Goal: Information Seeking & Learning: Learn about a topic

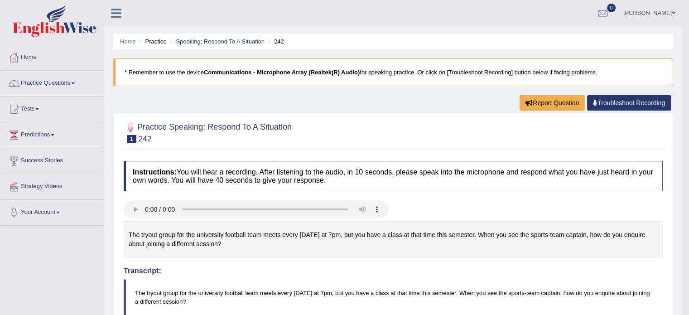
click at [236, 36] on ul "Home Practice Speaking: Respond To A Situation 242" at bounding box center [393, 42] width 560 height 16
click at [232, 41] on link "Speaking: Respond To A Situation" at bounding box center [220, 41] width 89 height 7
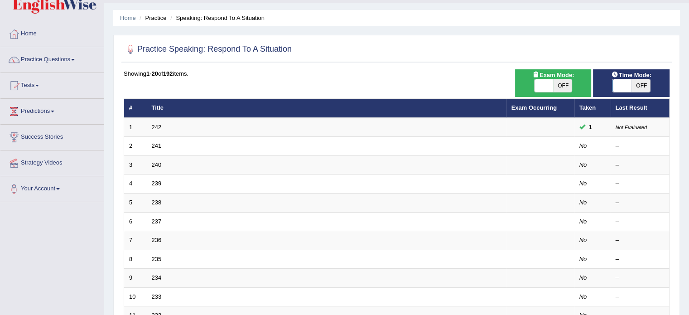
scroll to position [23, 0]
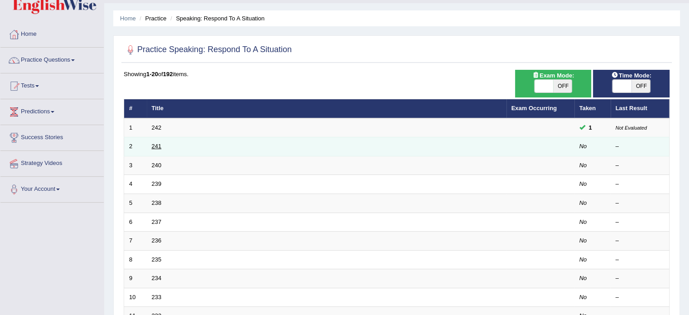
click at [152, 145] on link "241" at bounding box center [157, 146] width 10 height 7
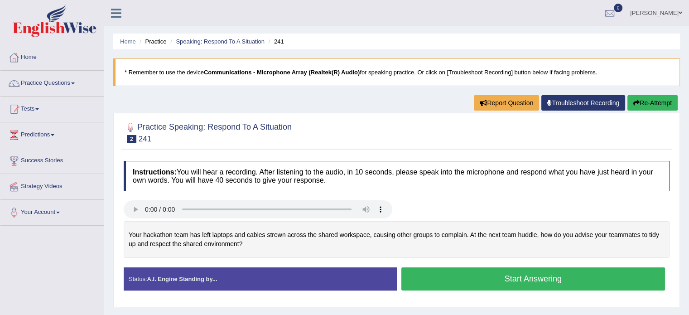
click at [456, 277] on button "Start Answering" at bounding box center [533, 278] width 264 height 23
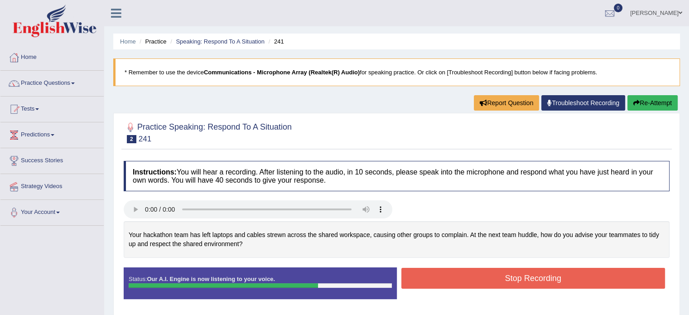
click at [492, 272] on button "Stop Recording" at bounding box center [533, 278] width 264 height 21
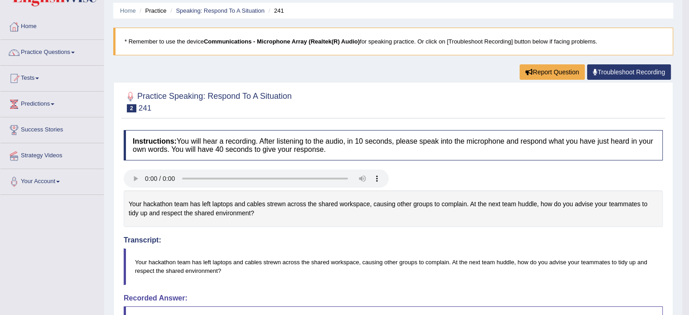
scroll to position [5, 0]
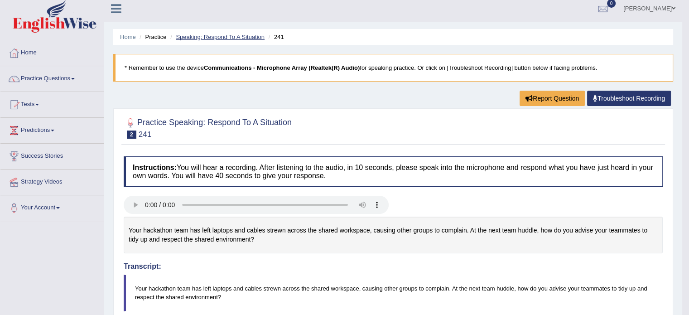
click at [242, 36] on link "Speaking: Respond To A Situation" at bounding box center [220, 37] width 89 height 7
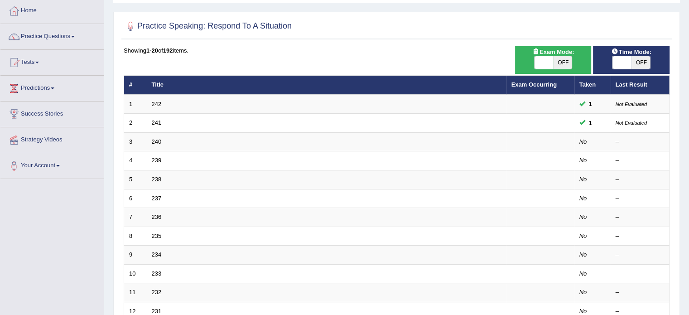
scroll to position [47, 0]
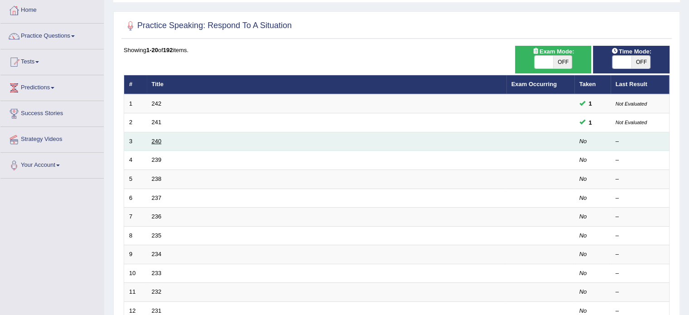
click at [154, 140] on link "240" at bounding box center [157, 141] width 10 height 7
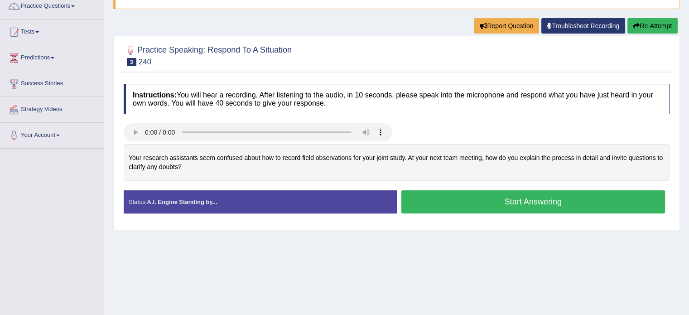
scroll to position [80, 0]
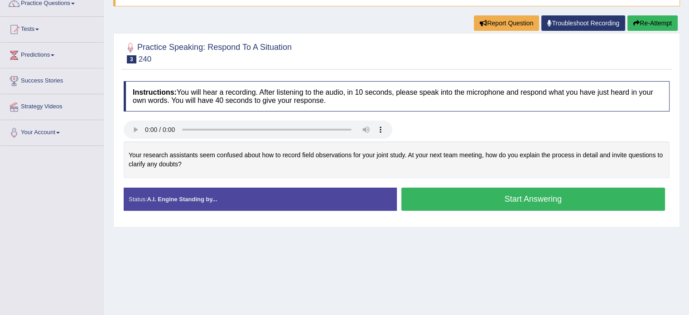
click at [447, 194] on button "Start Answering" at bounding box center [533, 198] width 264 height 23
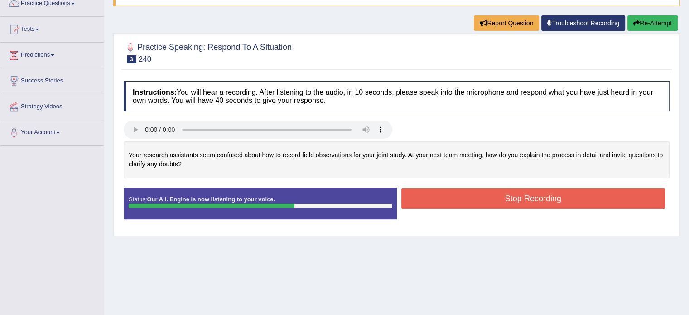
click at [484, 202] on button "Stop Recording" at bounding box center [533, 198] width 264 height 21
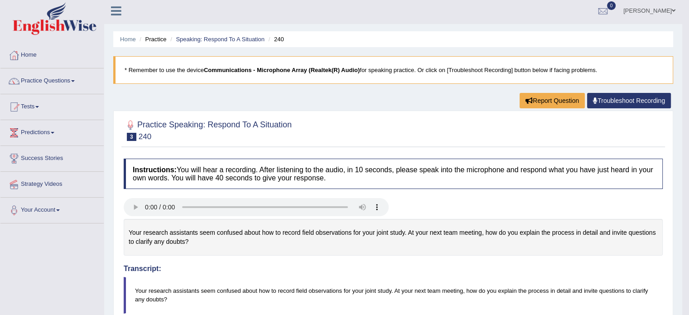
scroll to position [0, 0]
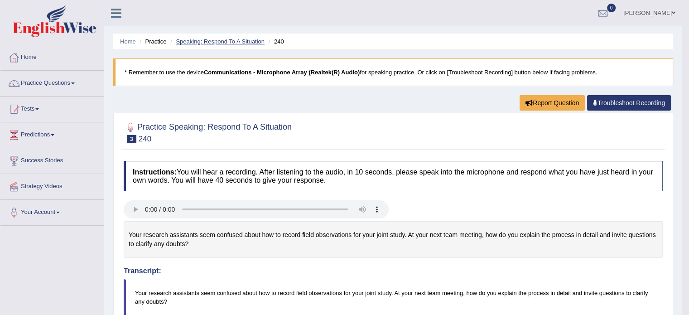
click at [234, 43] on link "Speaking: Respond To A Situation" at bounding box center [220, 41] width 89 height 7
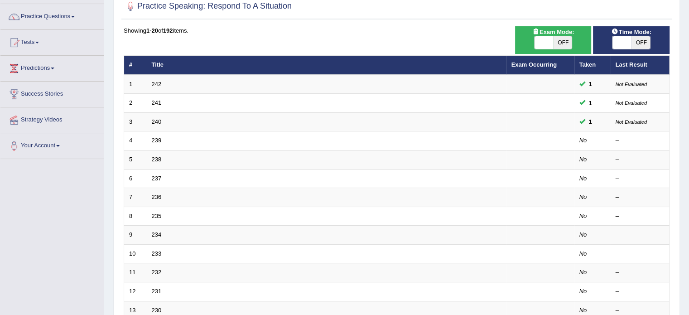
scroll to position [67, 0]
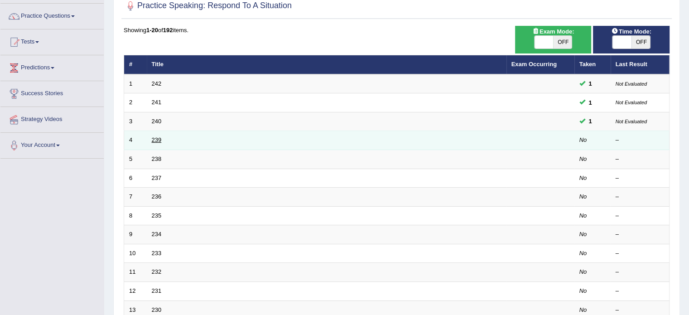
click at [155, 139] on link "239" at bounding box center [157, 139] width 10 height 7
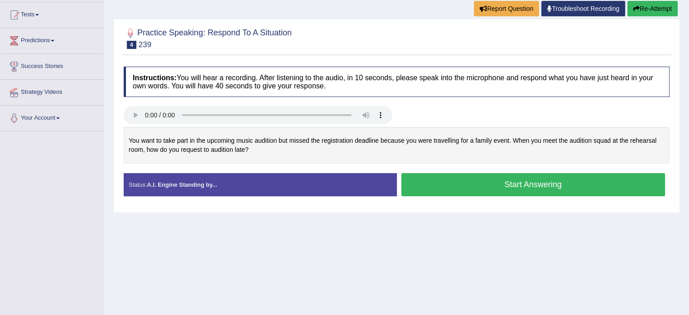
scroll to position [96, 0]
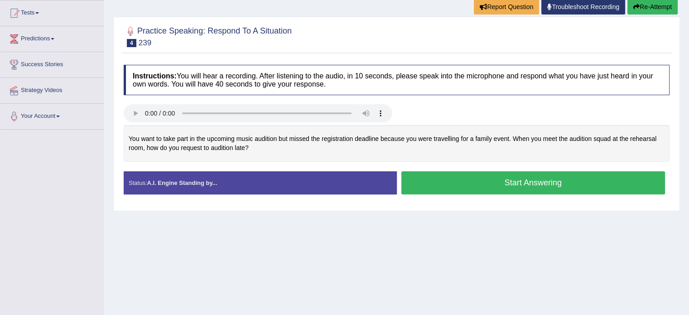
click at [448, 181] on button "Start Answering" at bounding box center [533, 182] width 264 height 23
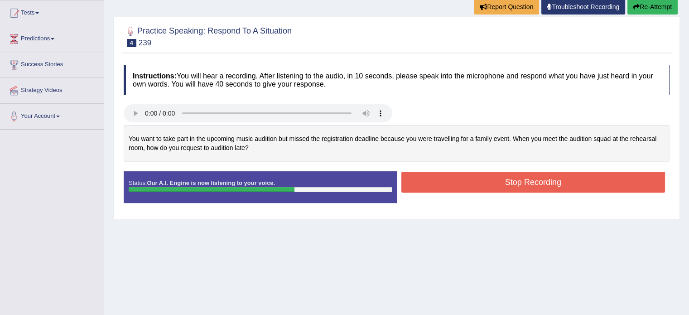
click at [444, 175] on button "Stop Recording" at bounding box center [533, 182] width 264 height 21
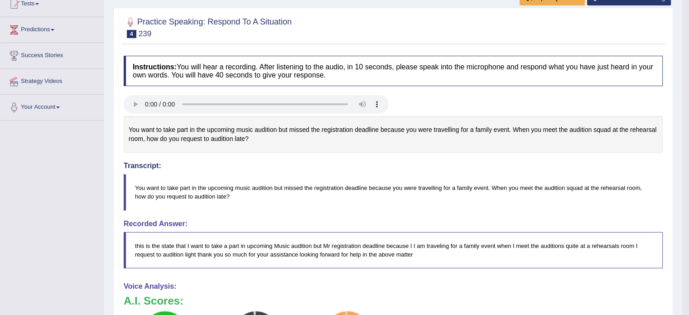
scroll to position [0, 0]
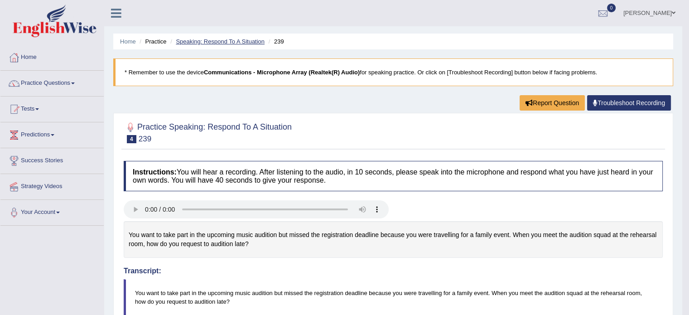
click at [235, 39] on link "Speaking: Respond To A Situation" at bounding box center [220, 41] width 89 height 7
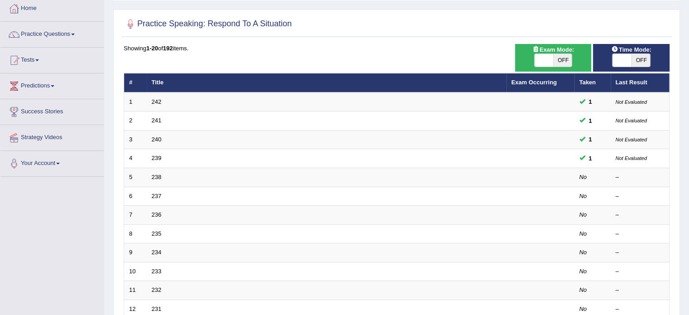
scroll to position [52, 0]
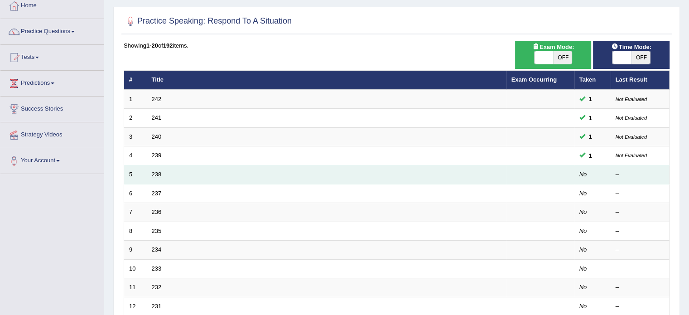
click at [156, 171] on link "238" at bounding box center [157, 174] width 10 height 7
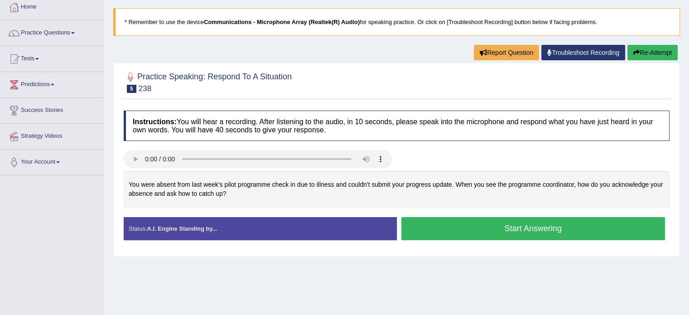
click at [453, 224] on button "Start Answering" at bounding box center [533, 228] width 264 height 23
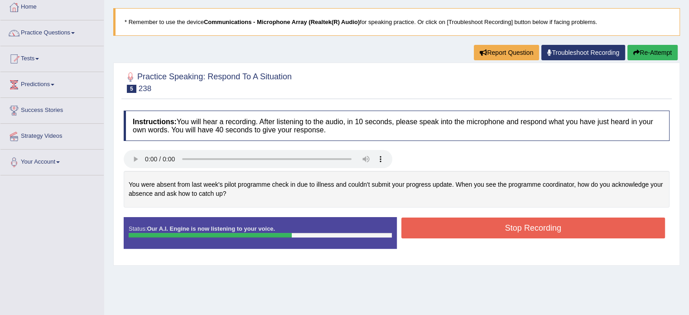
click at [477, 225] on button "Stop Recording" at bounding box center [533, 227] width 264 height 21
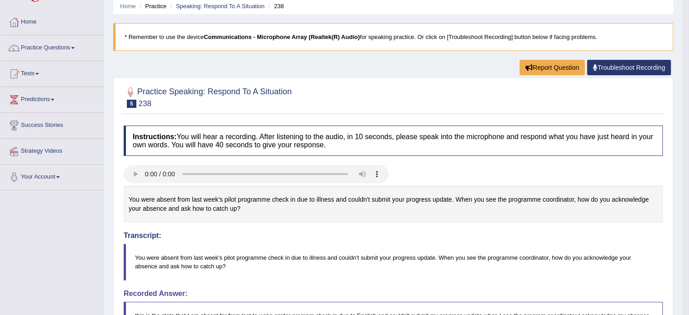
scroll to position [33, 0]
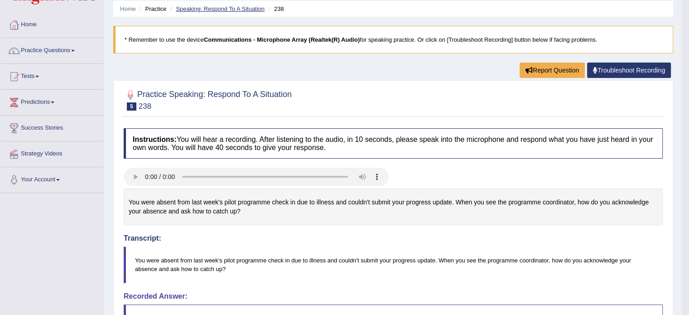
click at [235, 10] on link "Speaking: Respond To A Situation" at bounding box center [220, 8] width 89 height 7
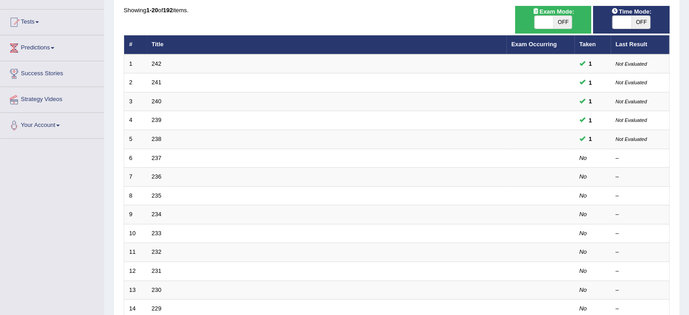
scroll to position [88, 0]
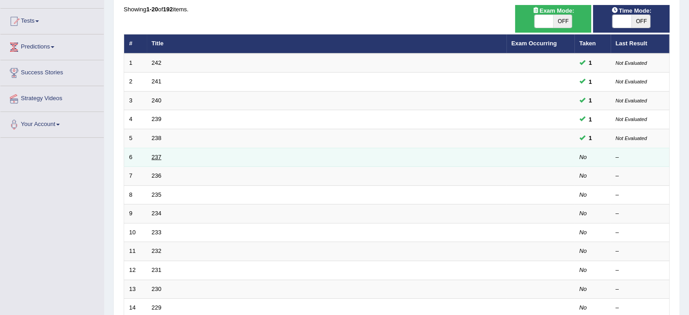
click at [156, 157] on link "237" at bounding box center [157, 156] width 10 height 7
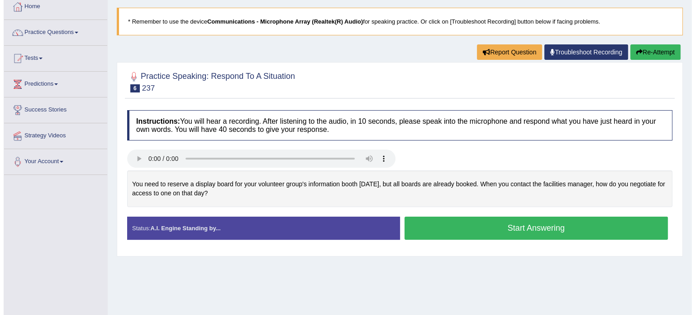
scroll to position [53, 0]
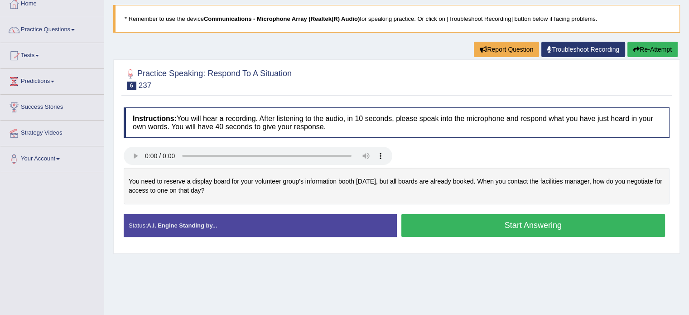
click at [452, 226] on button "Start Answering" at bounding box center [533, 225] width 264 height 23
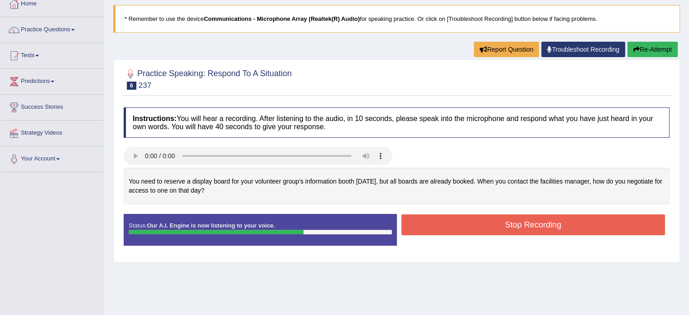
click at [570, 226] on button "Stop Recording" at bounding box center [533, 224] width 264 height 21
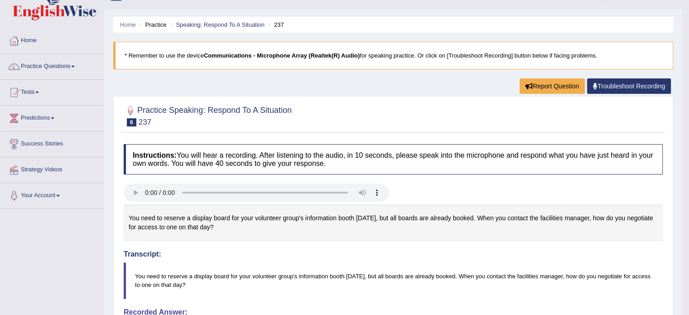
scroll to position [0, 0]
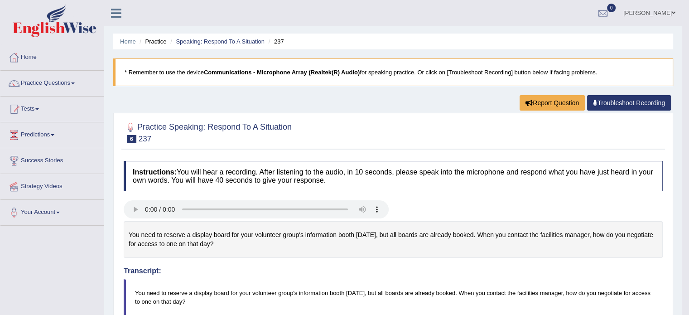
click at [230, 37] on li "Speaking: Respond To A Situation" at bounding box center [216, 41] width 96 height 9
click at [226, 41] on link "Speaking: Respond To A Situation" at bounding box center [220, 41] width 89 height 7
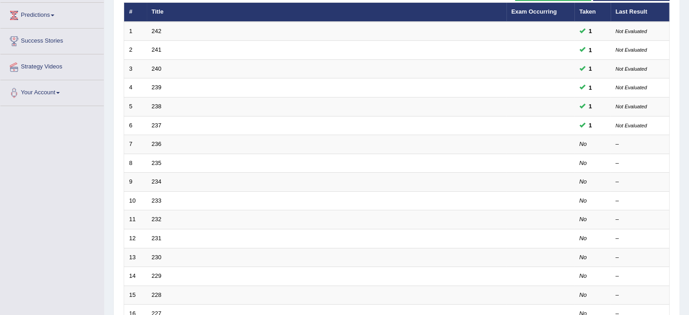
scroll to position [125, 0]
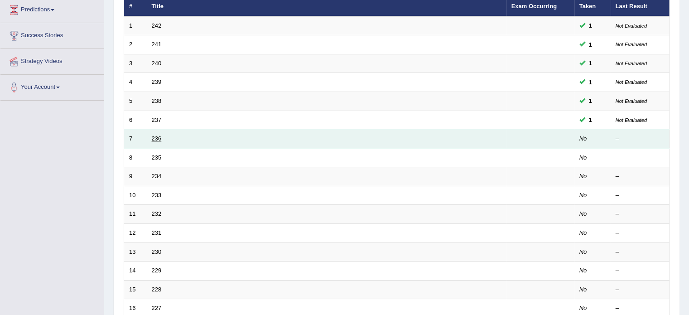
click at [153, 139] on link "236" at bounding box center [157, 138] width 10 height 7
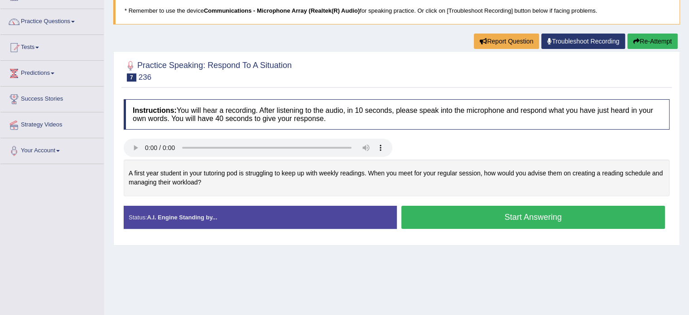
scroll to position [62, 0]
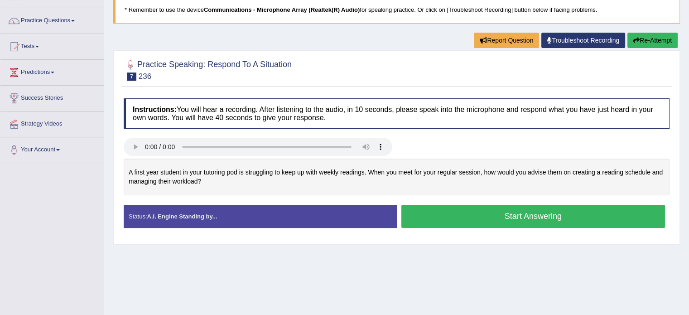
click at [464, 214] on button "Start Answering" at bounding box center [533, 216] width 264 height 23
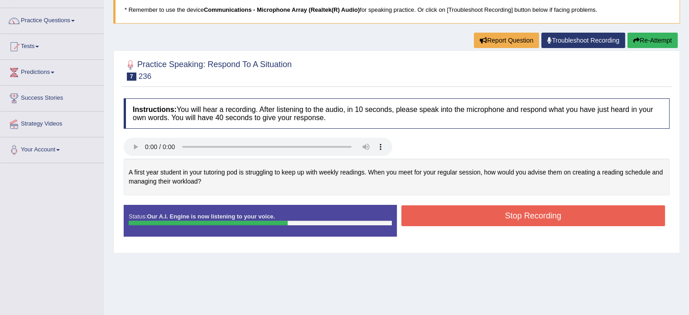
click at [484, 211] on button "Stop Recording" at bounding box center [533, 215] width 264 height 21
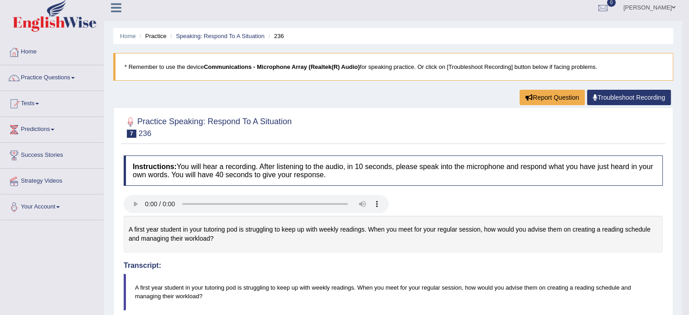
scroll to position [0, 0]
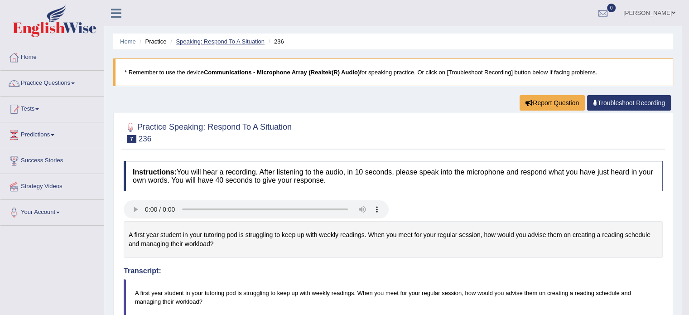
click at [240, 42] on link "Speaking: Respond To A Situation" at bounding box center [220, 41] width 89 height 7
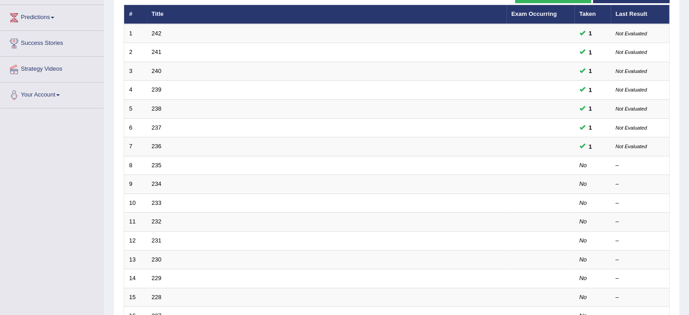
scroll to position [122, 0]
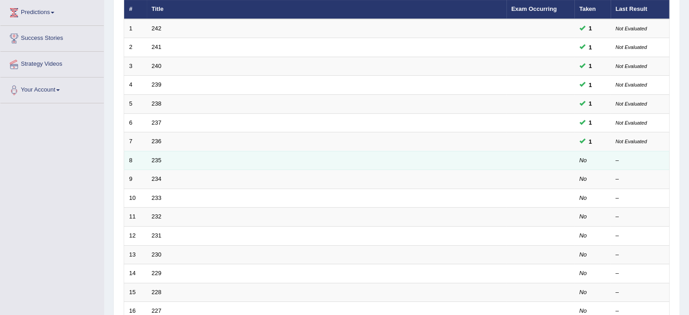
click at [155, 153] on td "235" at bounding box center [326, 160] width 359 height 19
click at [155, 159] on link "235" at bounding box center [157, 160] width 10 height 7
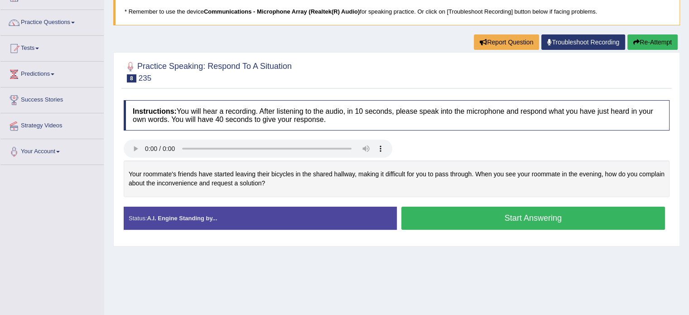
scroll to position [61, 0]
click at [459, 217] on button "Start Answering" at bounding box center [533, 217] width 264 height 23
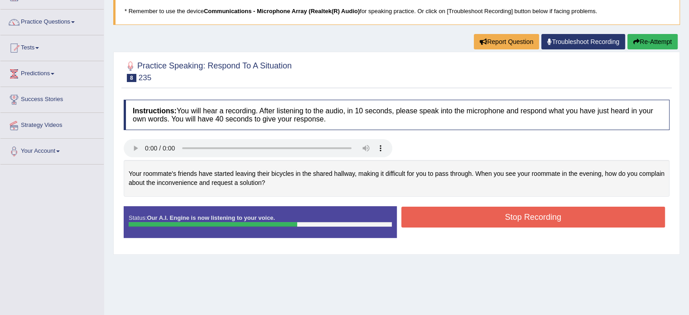
click at [477, 215] on button "Stop Recording" at bounding box center [533, 216] width 264 height 21
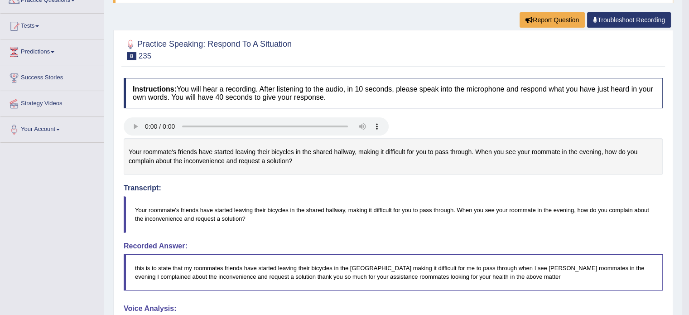
scroll to position [0, 0]
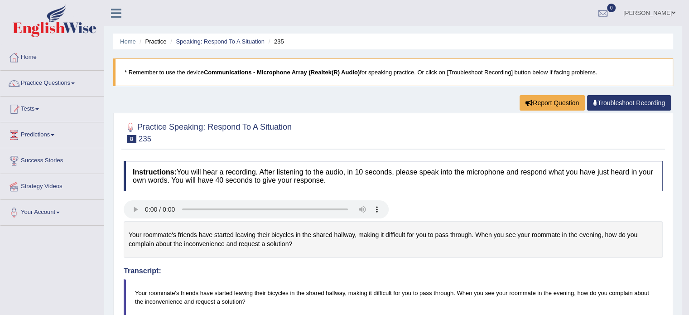
click at [227, 37] on li "Speaking: Respond To A Situation" at bounding box center [216, 41] width 96 height 9
click at [221, 40] on link "Speaking: Respond To A Situation" at bounding box center [220, 41] width 89 height 7
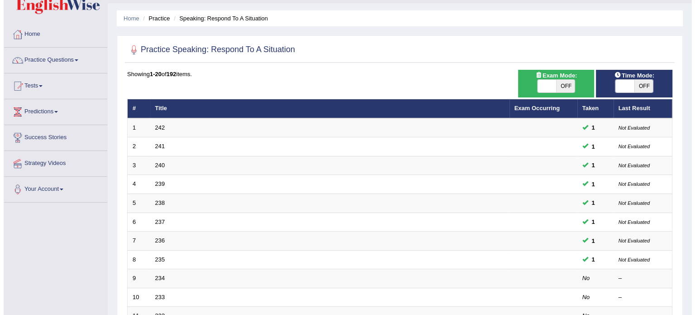
scroll to position [18, 0]
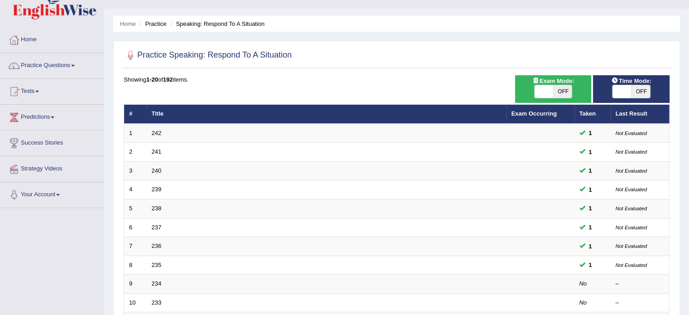
click at [565, 93] on span "OFF" at bounding box center [562, 91] width 19 height 13
checkbox input "true"
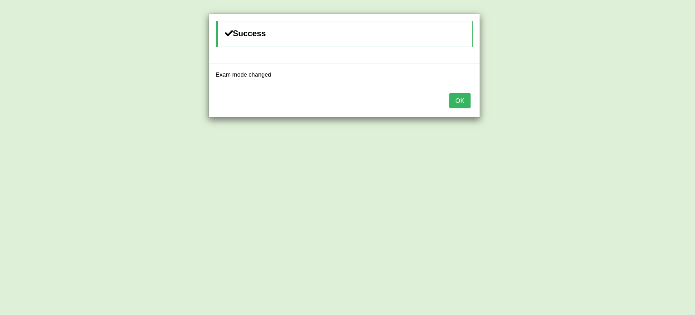
click at [460, 96] on button "OK" at bounding box center [460, 100] width 21 height 15
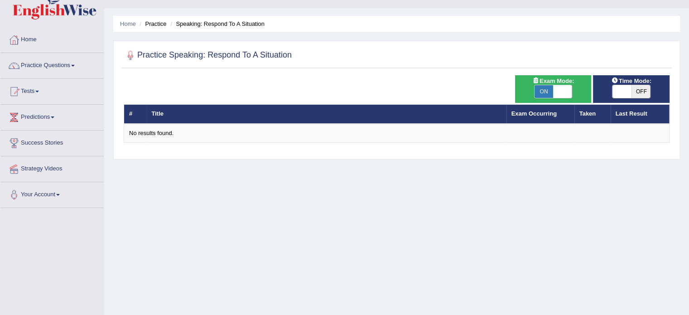
click at [550, 88] on span "ON" at bounding box center [543, 91] width 19 height 13
checkbox input "false"
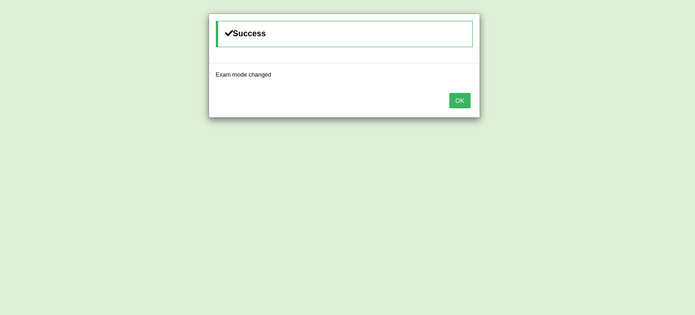
click at [460, 98] on button "OK" at bounding box center [460, 100] width 21 height 15
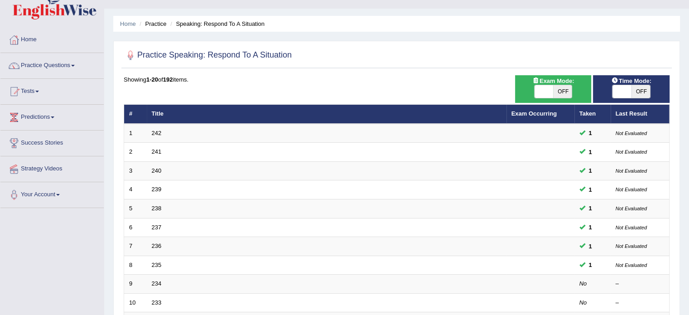
click at [639, 87] on span "OFF" at bounding box center [640, 91] width 19 height 13
checkbox input "true"
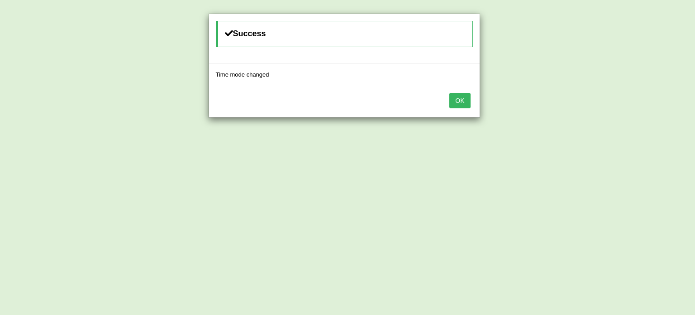
click at [463, 104] on button "OK" at bounding box center [460, 100] width 21 height 15
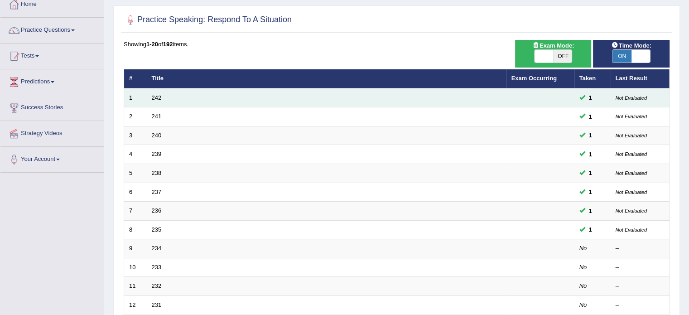
scroll to position [53, 0]
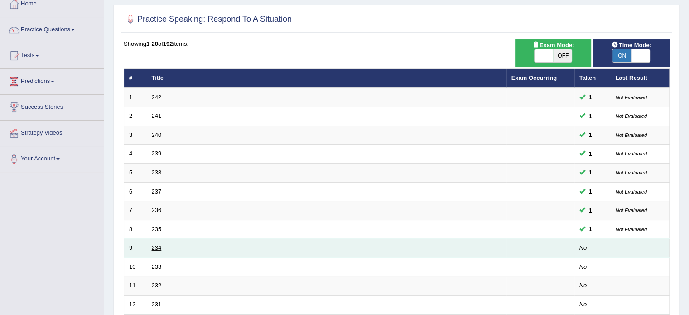
click at [158, 244] on link "234" at bounding box center [157, 247] width 10 height 7
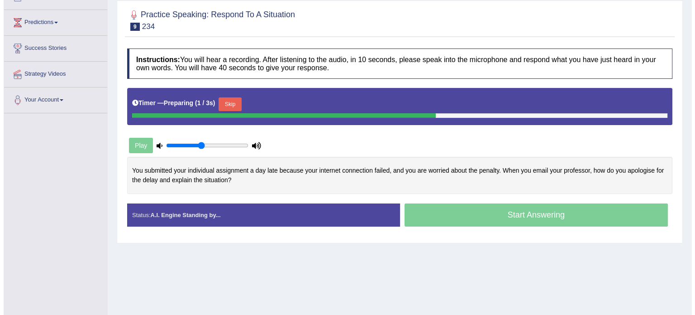
scroll to position [113, 0]
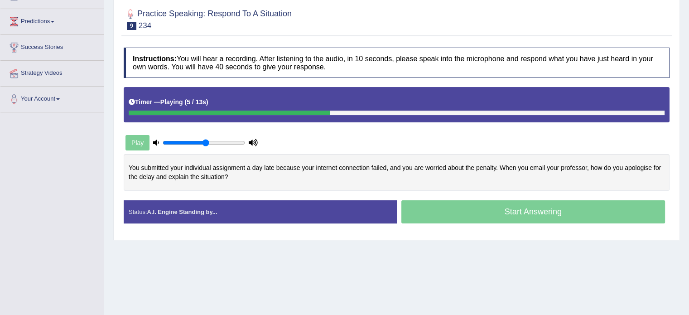
type input "0.55"
click at [205, 140] on input "range" at bounding box center [204, 142] width 82 height 7
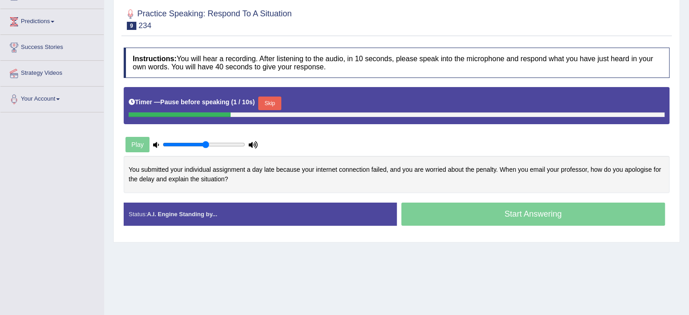
click at [471, 211] on div "Start Answering" at bounding box center [533, 214] width 273 height 25
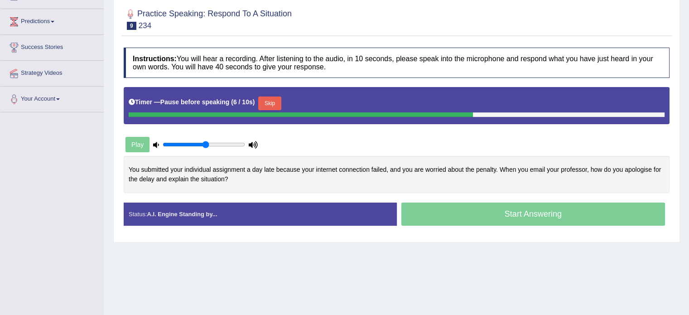
click at [266, 104] on button "Skip" at bounding box center [269, 103] width 23 height 14
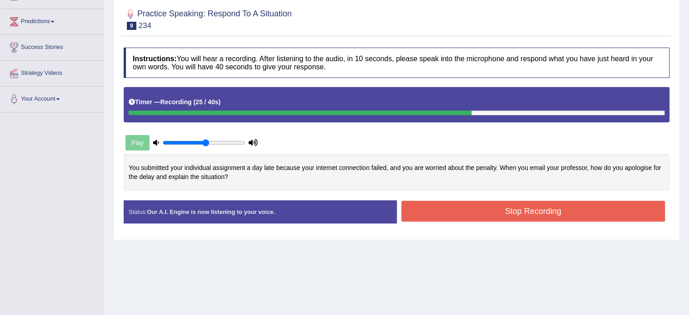
click at [471, 211] on button "Stop Recording" at bounding box center [533, 211] width 264 height 21
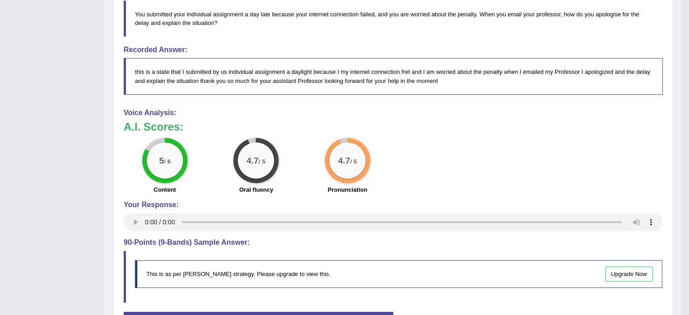
scroll to position [326, 0]
